Goal: Transaction & Acquisition: Obtain resource

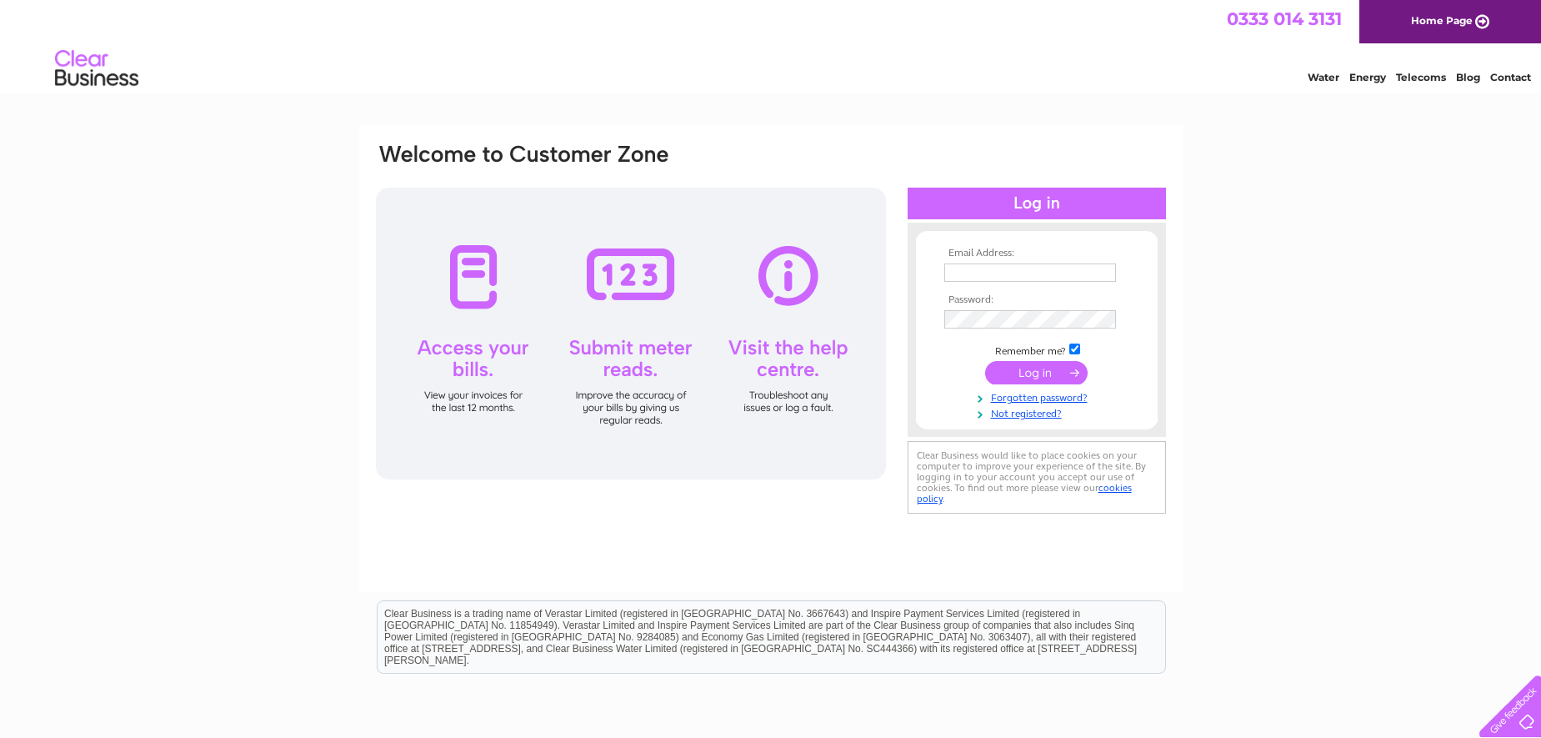
type input "[PERSON_NAME][EMAIL_ADDRESS][DOMAIN_NAME]"
click at [1039, 367] on input "submit" at bounding box center [1036, 372] width 103 height 23
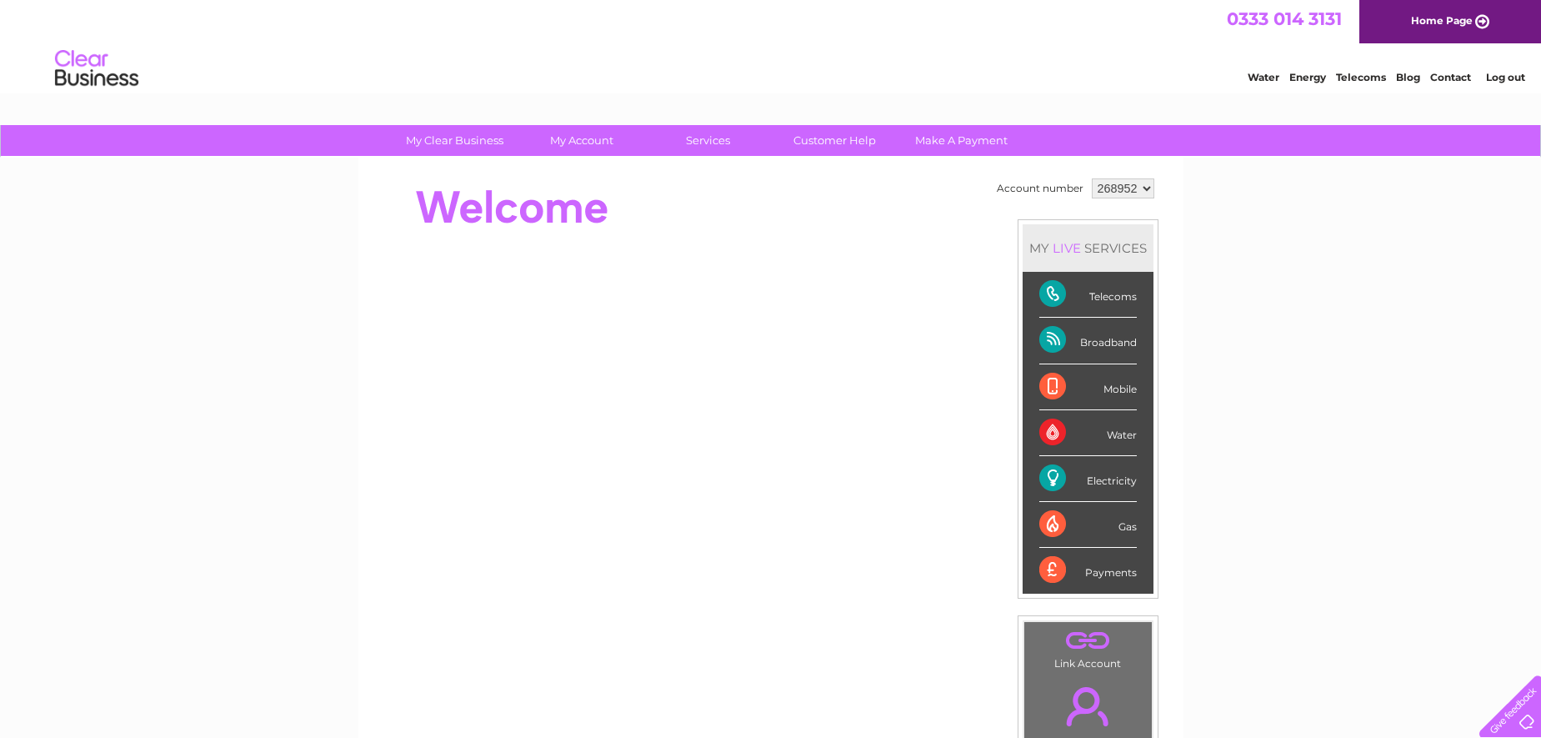
click at [1059, 480] on div "Electricity" at bounding box center [1088, 479] width 98 height 46
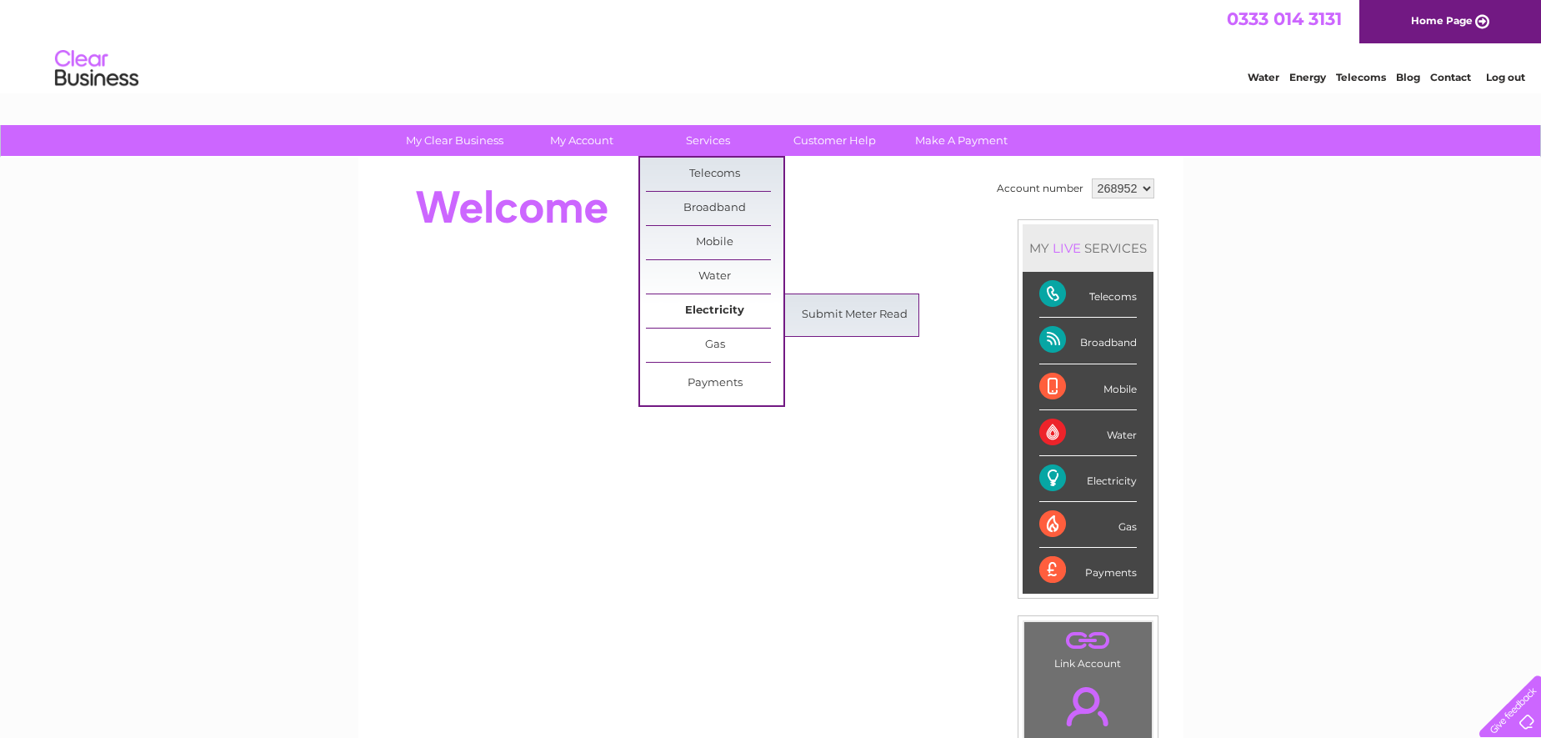
click at [714, 304] on link "Electricity" at bounding box center [715, 310] width 138 height 33
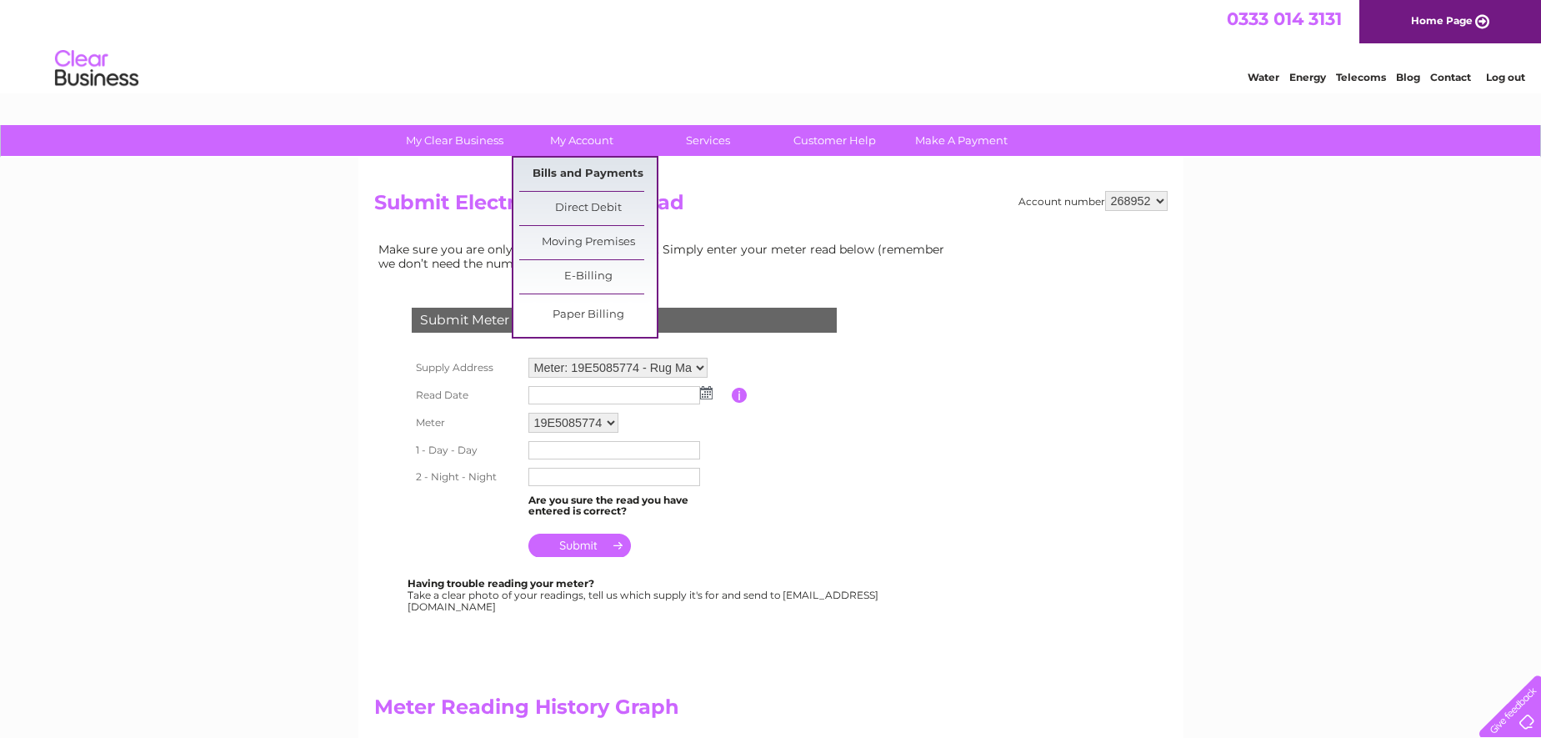
click at [614, 168] on link "Bills and Payments" at bounding box center [588, 174] width 138 height 33
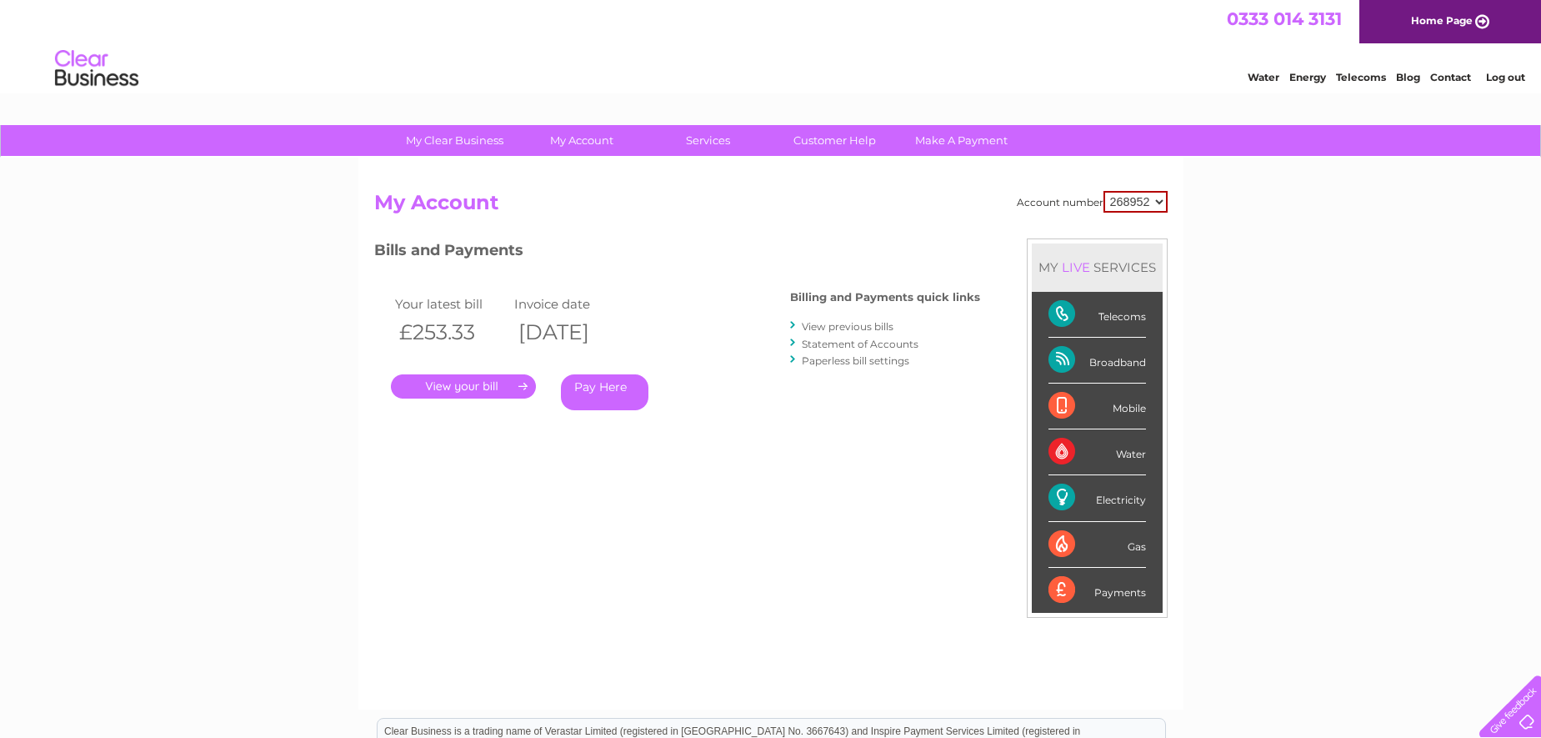
click at [447, 384] on link "." at bounding box center [463, 386] width 145 height 24
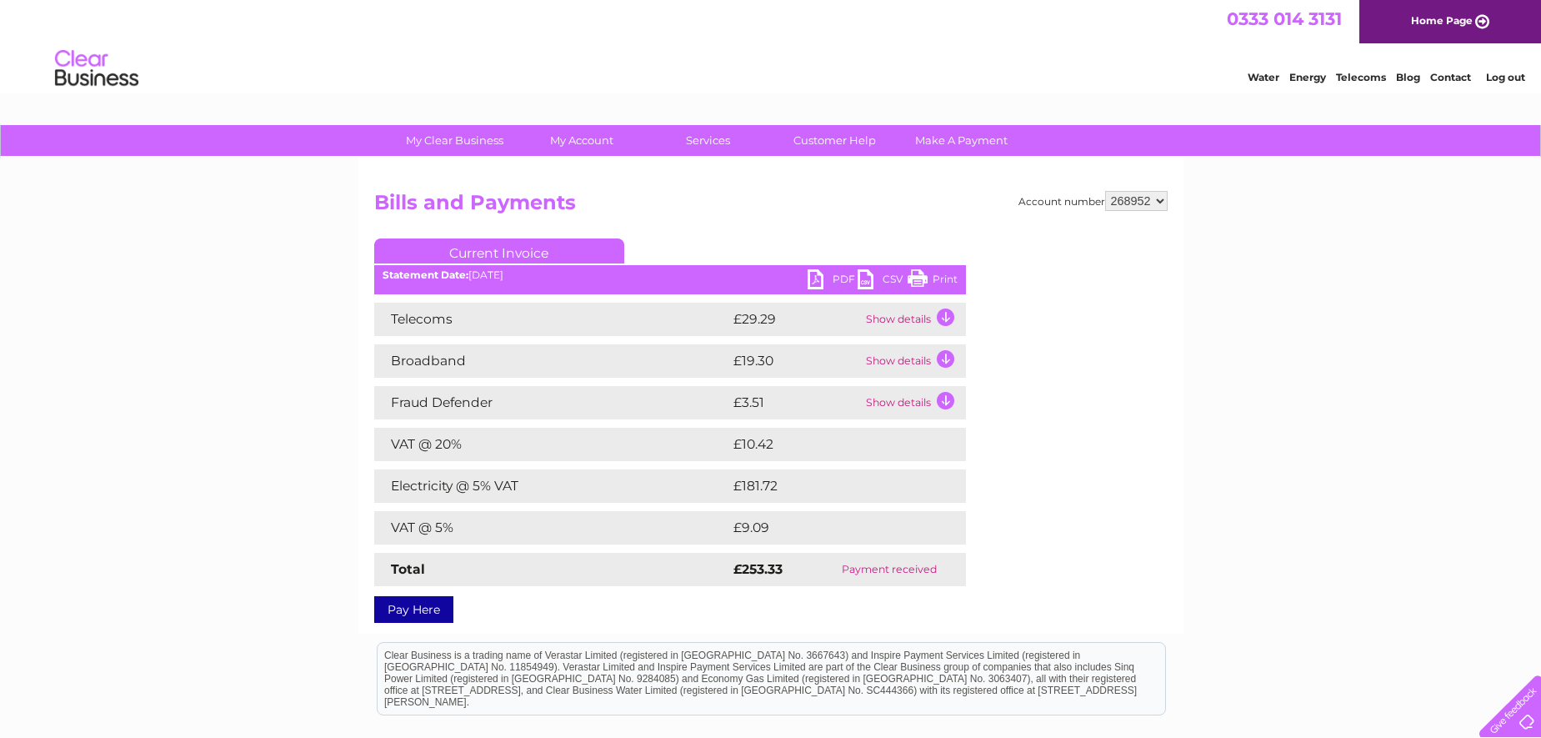
click at [814, 283] on link "PDF" at bounding box center [833, 281] width 50 height 24
